Goal: Information Seeking & Learning: Learn about a topic

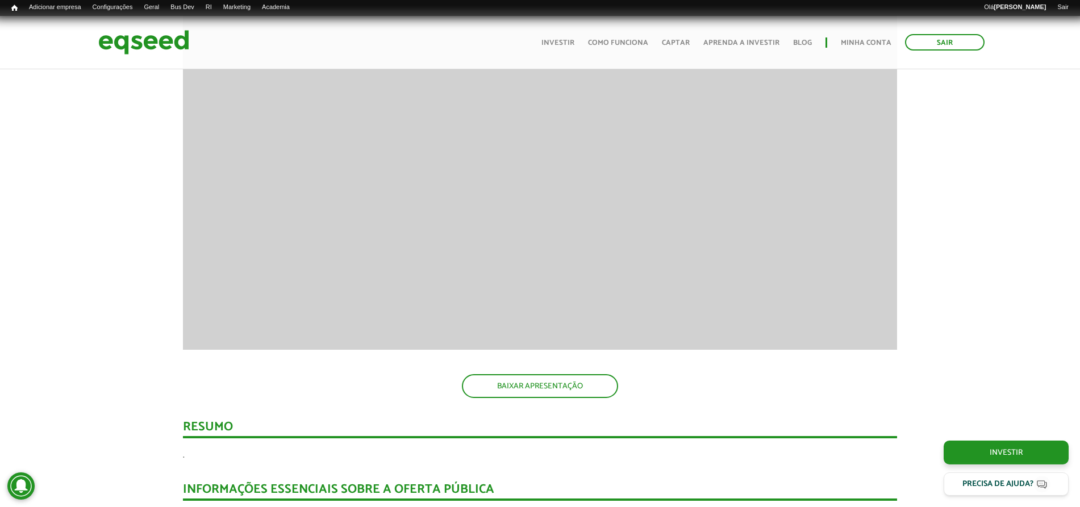
scroll to position [923, 0]
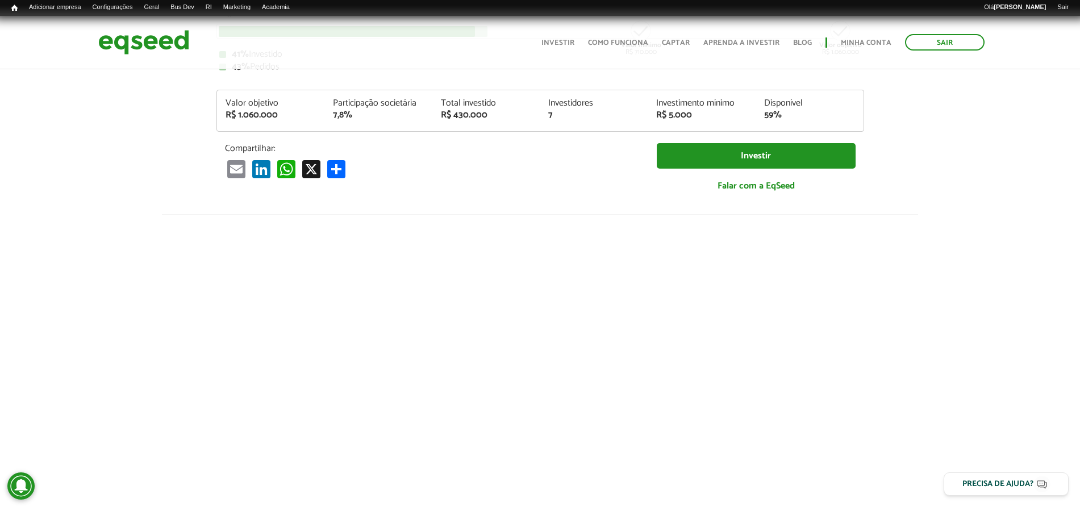
scroll to position [0, 0]
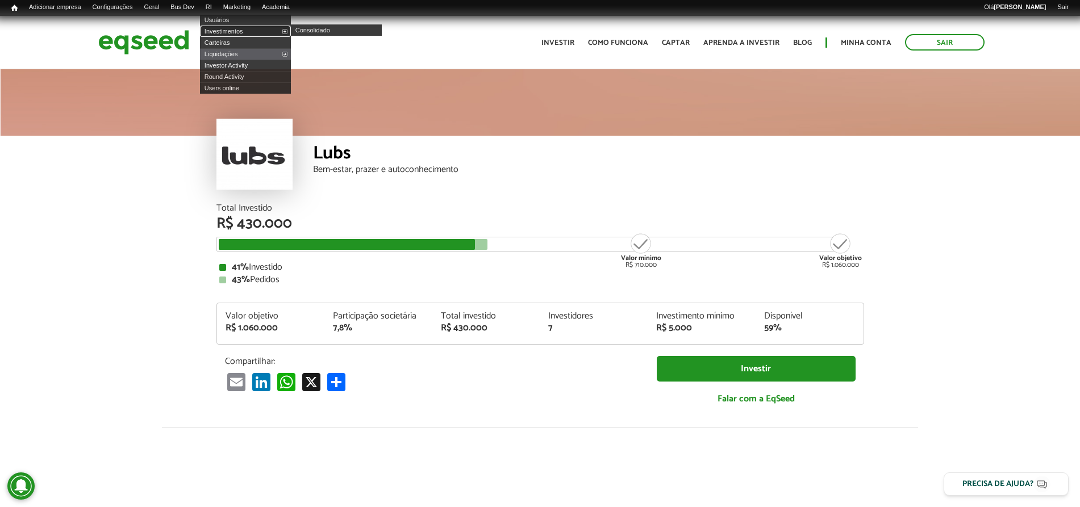
click at [232, 27] on link "Investimentos" at bounding box center [245, 31] width 91 height 11
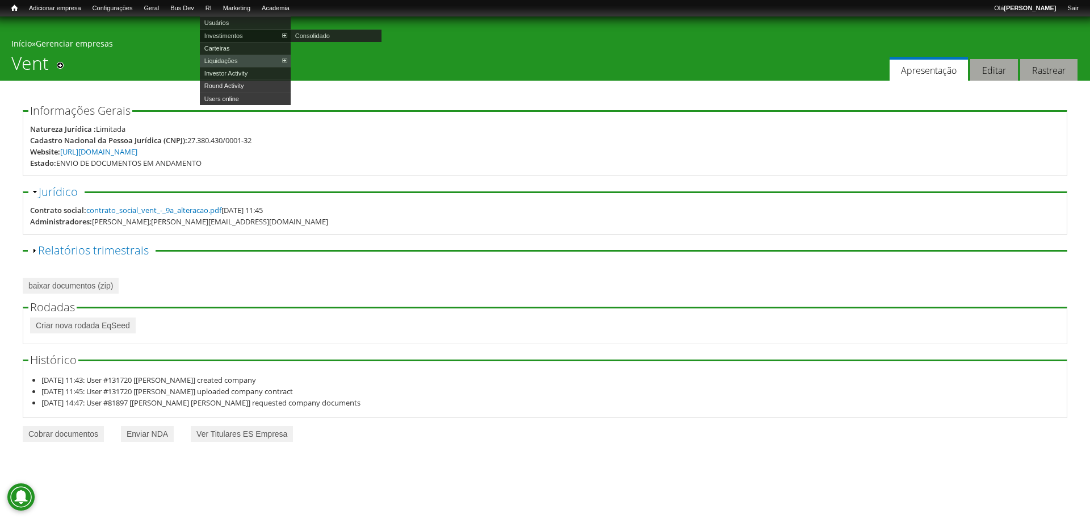
click at [238, 34] on link "Investimentos" at bounding box center [245, 36] width 91 height 12
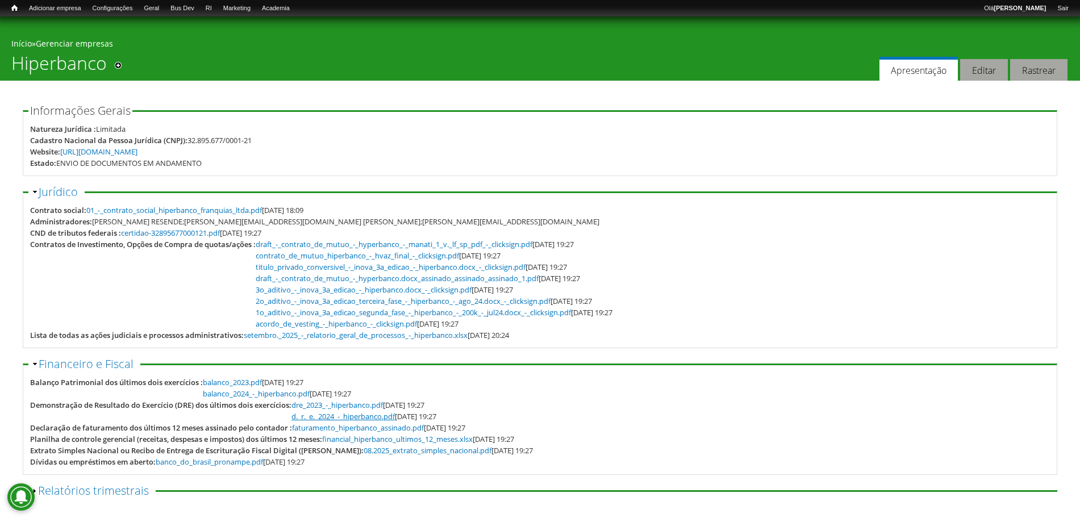
click at [366, 415] on link "d._r._e._2024_-_hiperbanco.pdf" at bounding box center [342, 416] width 103 height 10
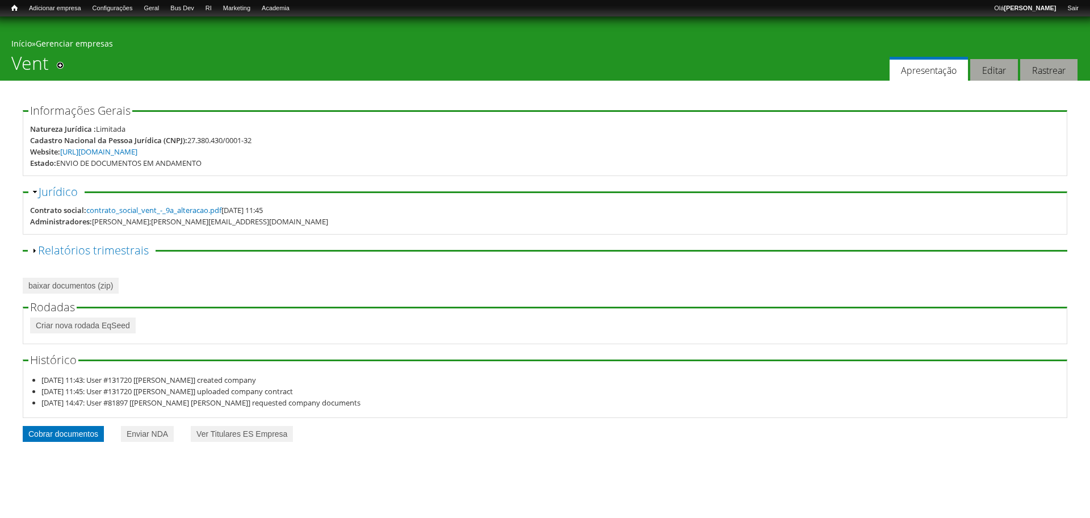
click at [49, 432] on link "Cobrar documentos" at bounding box center [63, 434] width 81 height 16
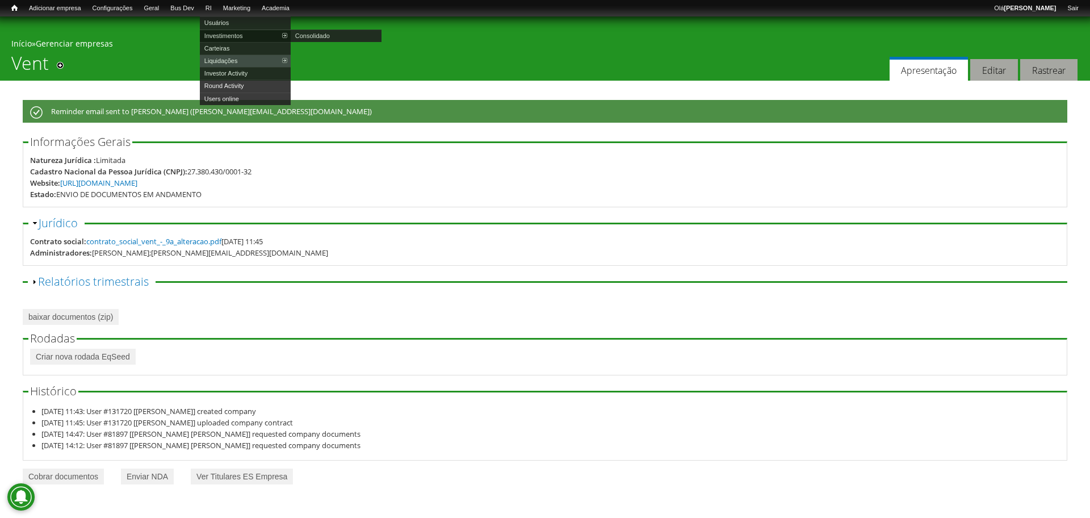
click at [239, 40] on link "Investimentos" at bounding box center [245, 36] width 91 height 12
